Goal: Obtain resource: Download file/media

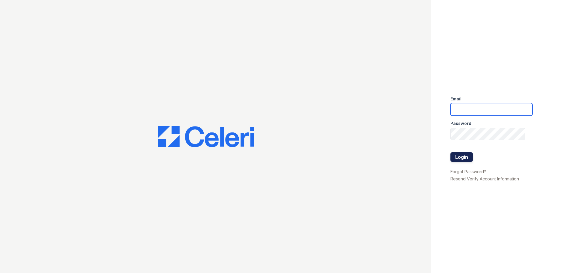
type input "[EMAIL_ADDRESS][DOMAIN_NAME]"
click at [461, 159] on button "Login" at bounding box center [462, 157] width 22 height 10
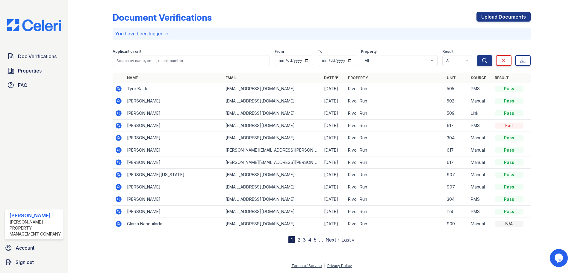
click at [123, 89] on td at bounding box center [119, 89] width 12 height 12
click at [118, 88] on icon at bounding box center [117, 87] width 1 height 1
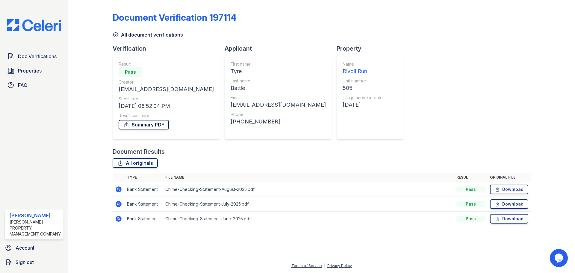
click at [152, 124] on link "Summary PDF" at bounding box center [144, 125] width 50 height 10
